Goal: Check status

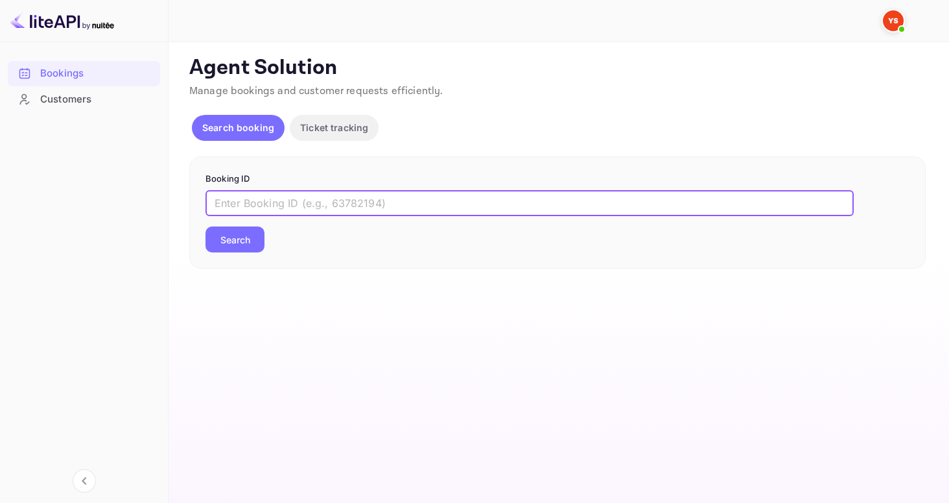
click at [315, 198] on input "text" at bounding box center [530, 203] width 648 height 26
paste input "9632779"
type input "9632779"
click at [242, 240] on button "Search" at bounding box center [235, 239] width 59 height 26
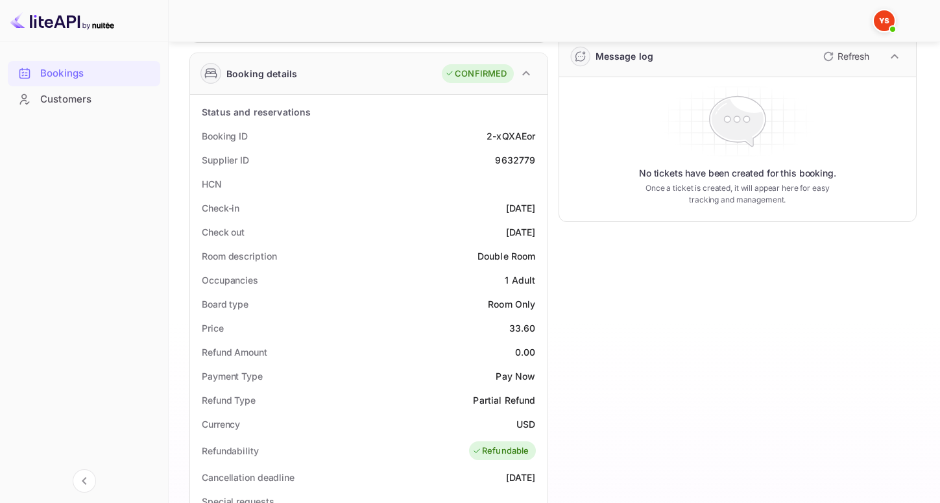
scroll to position [201, 0]
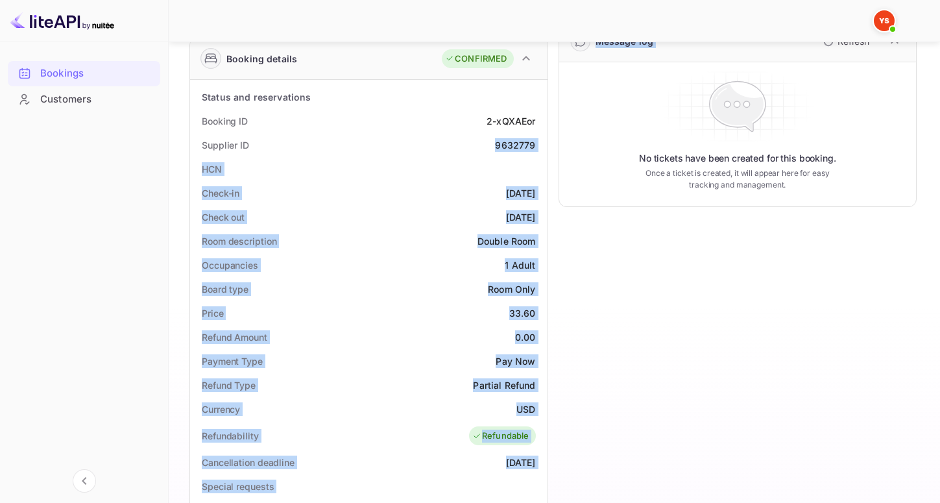
drag, startPoint x: 489, startPoint y: 141, endPoint x: 553, endPoint y: 143, distance: 64.2
click at [553, 143] on div "Guest information Full name [PERSON_NAME] Nationality 🇰🇿 [DEMOGRAPHIC_DATA] Ema…" at bounding box center [547, 355] width 737 height 945
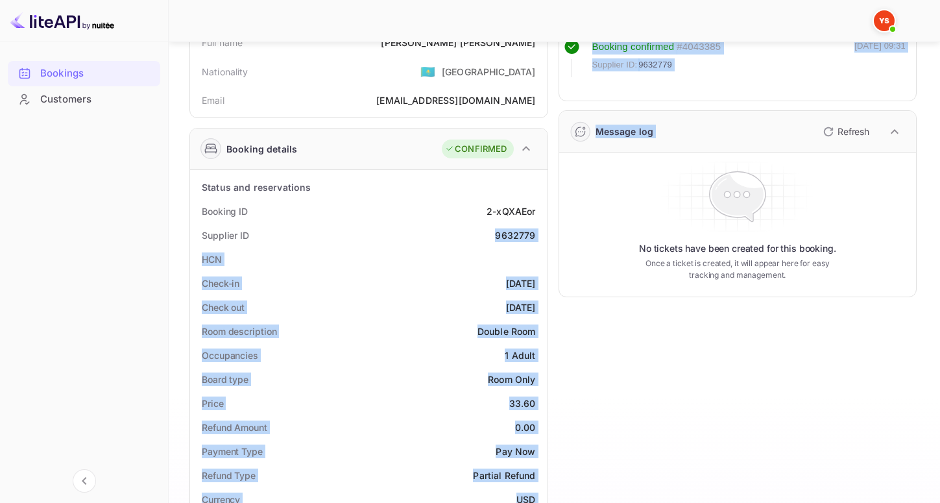
scroll to position [0, 0]
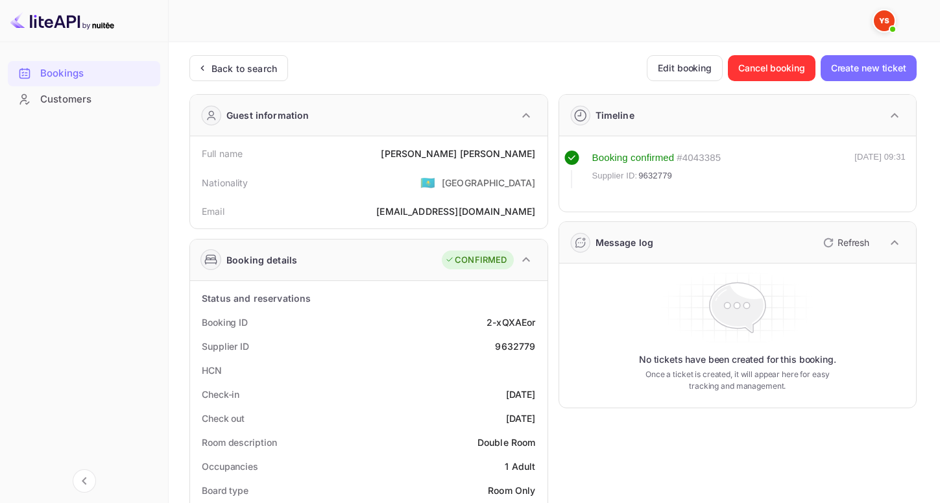
click at [781, 159] on div "Booking confirmed # 4043385 Supplier ID: 9632779 [DATE] 09:31" at bounding box center [735, 169] width 342 height 38
drag, startPoint x: 466, startPoint y: 153, endPoint x: 536, endPoint y: 154, distance: 69.4
click at [536, 154] on div "Full name [PERSON_NAME]" at bounding box center [368, 153] width 347 height 24
copy div "[PERSON_NAME]"
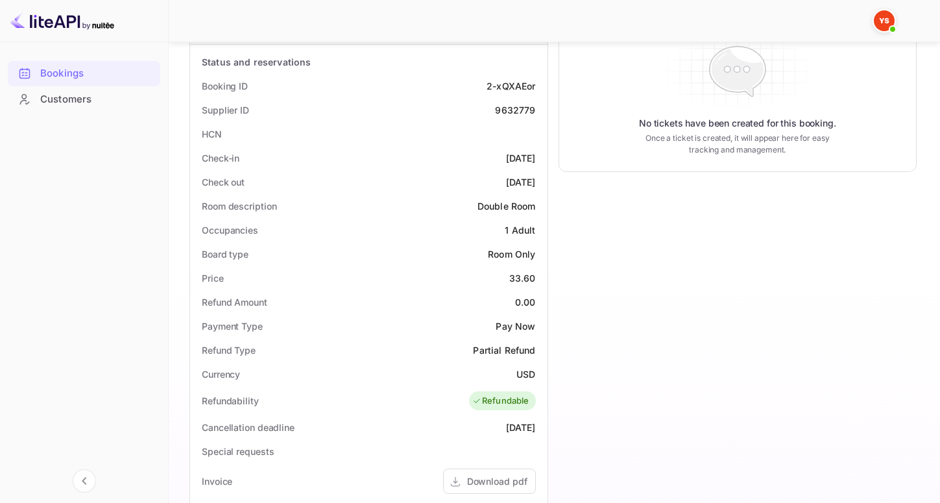
scroll to position [252, 0]
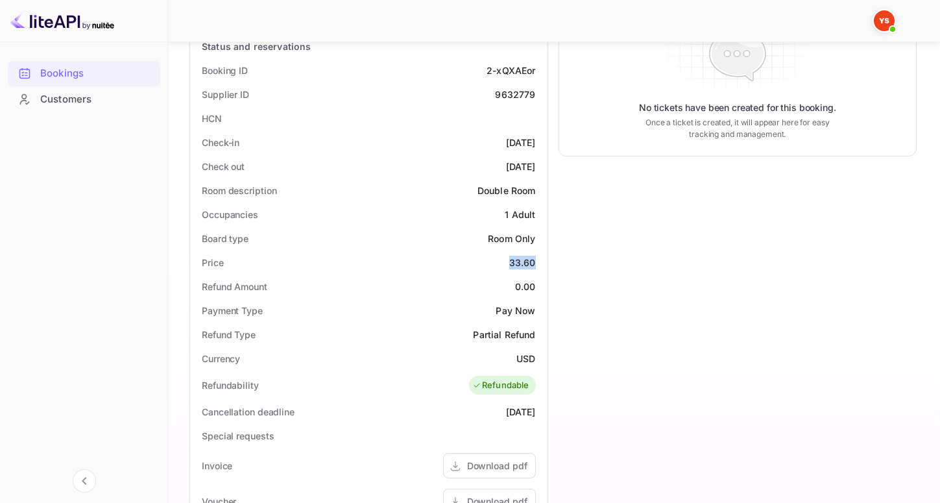
drag, startPoint x: 512, startPoint y: 259, endPoint x: 543, endPoint y: 260, distance: 31.1
click at [543, 260] on div "Status and reservations Booking ID 2-xQXAEor Supplier ID 9632779 HCN Check-in […" at bounding box center [368, 398] width 357 height 739
copy div "33.60"
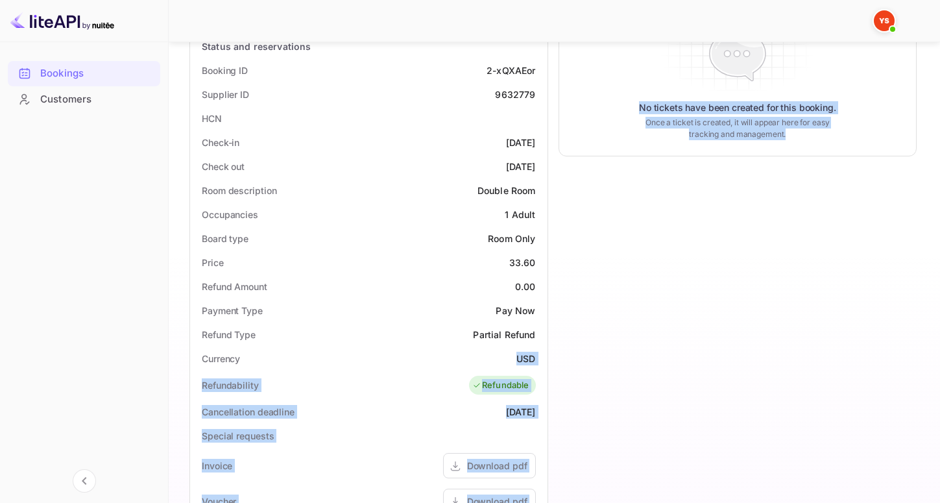
drag, startPoint x: 515, startPoint y: 354, endPoint x: 549, endPoint y: 353, distance: 34.4
click at [549, 353] on div "Guest information Full name [PERSON_NAME] Nationality 🇰🇿 [DEMOGRAPHIC_DATA] Ema…" at bounding box center [547, 304] width 737 height 945
click at [576, 377] on div "Timeline Booking confirmed # 4043385 Supplier ID: 9632779 [DATE] 09:31 Message …" at bounding box center [732, 304] width 369 height 945
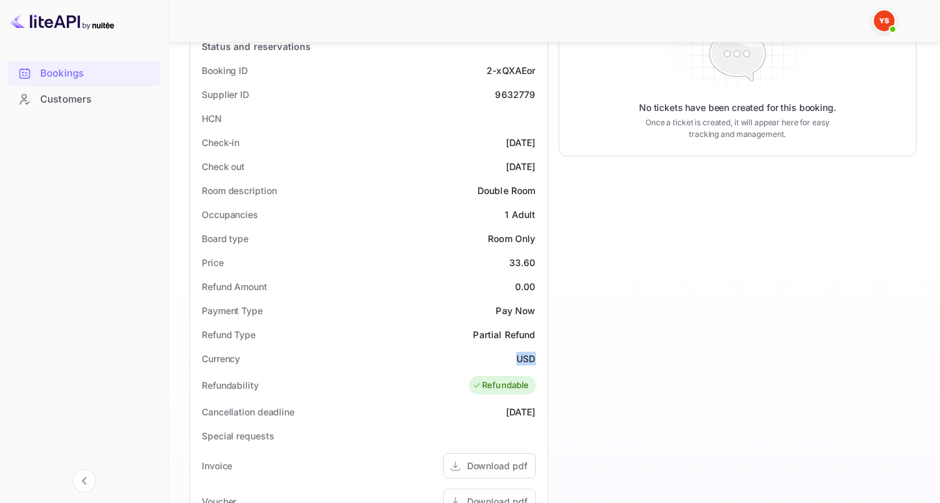
drag, startPoint x: 516, startPoint y: 358, endPoint x: 533, endPoint y: 358, distance: 16.9
click at [533, 358] on div "USD" at bounding box center [525, 358] width 19 height 14
copy div "USD"
